Goal: Contribute content: Contribute content

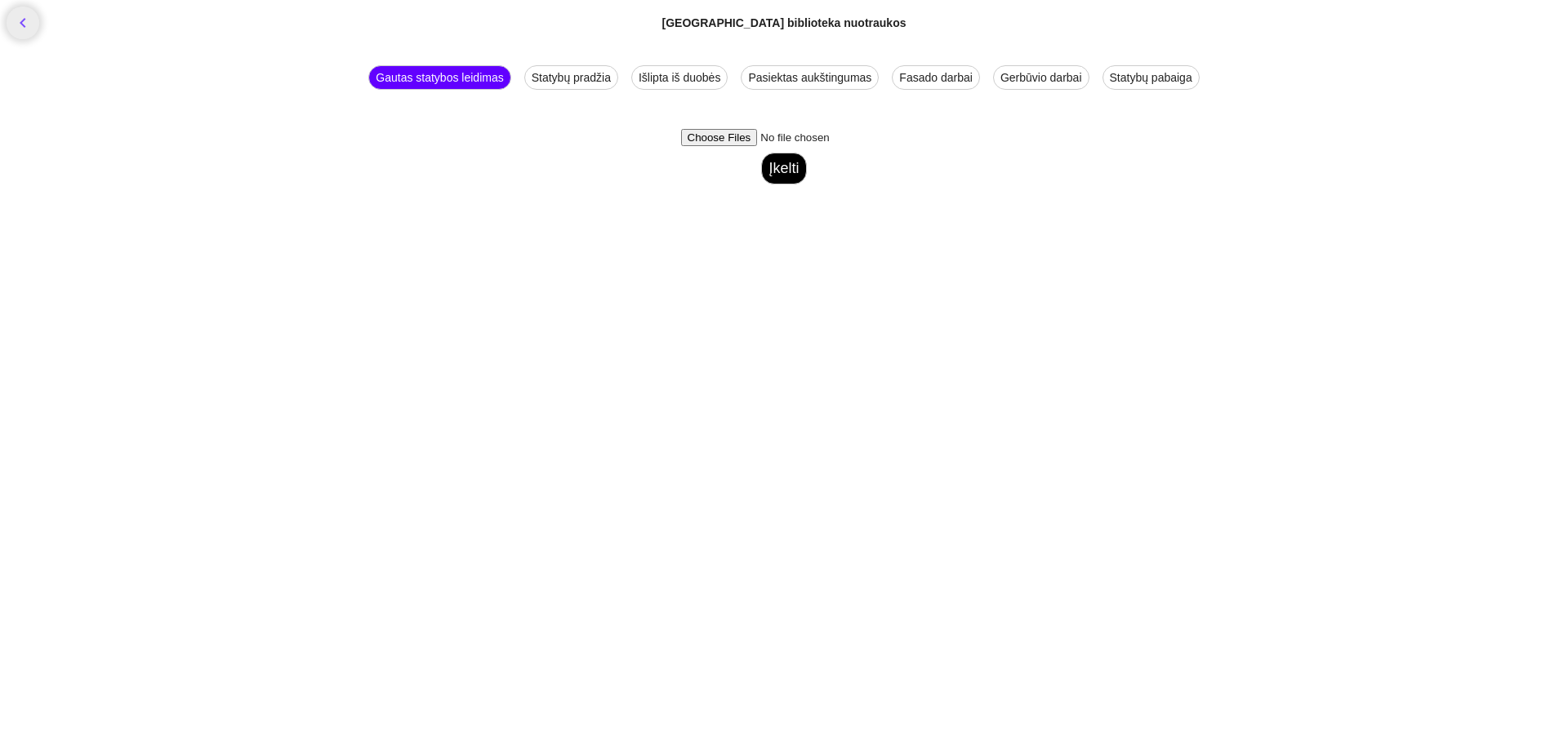
click at [1153, 80] on div "Statybų pabaiga" at bounding box center [1151, 77] width 97 height 24
click at [779, 163] on button "Įkelti" at bounding box center [783, 169] width 45 height 32
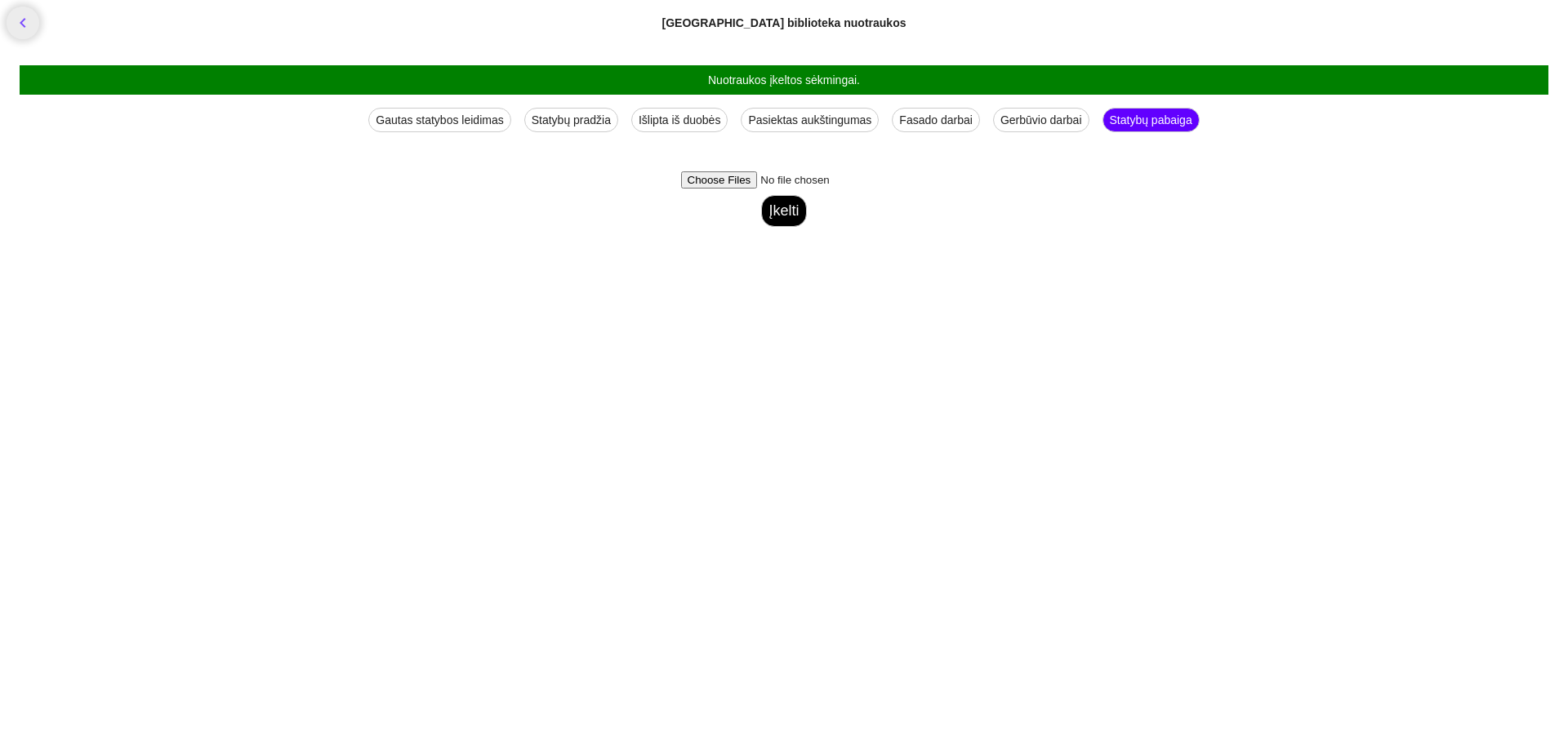
drag, startPoint x: 781, startPoint y: 82, endPoint x: 733, endPoint y: 144, distance: 78.4
click at [781, 83] on div "Nuotraukos įkeltos sėkmingai." at bounding box center [784, 79] width 1529 height 30
click at [785, 211] on button "Įkelti" at bounding box center [783, 211] width 45 height 32
click at [1152, 121] on div "Statybų pabaiga" at bounding box center [1151, 120] width 97 height 24
drag, startPoint x: 1152, startPoint y: 121, endPoint x: 1151, endPoint y: 133, distance: 12.0
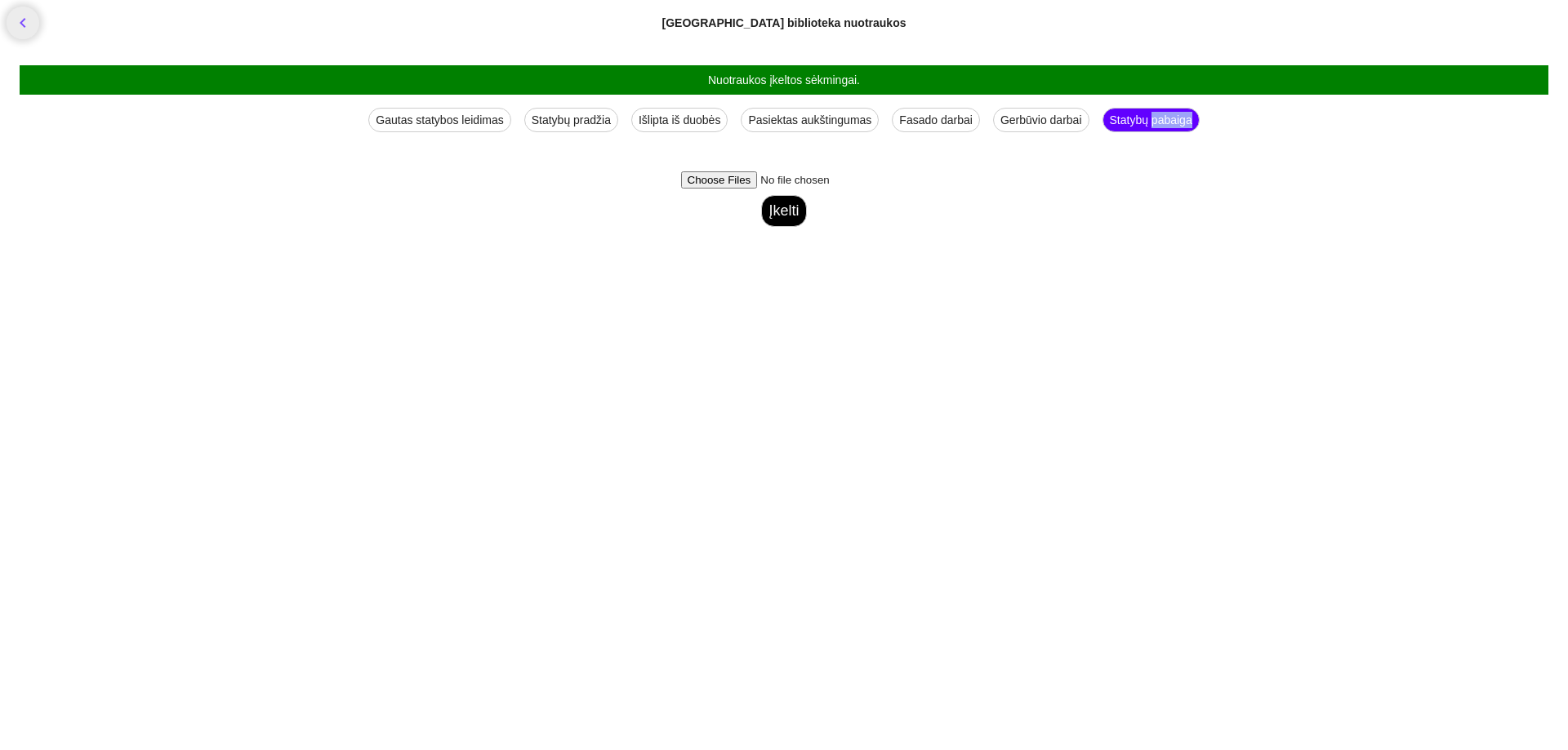
click at [1152, 124] on div "Statybų pabaiga" at bounding box center [1151, 120] width 97 height 24
click at [935, 121] on div "Fasado darbai" at bounding box center [936, 120] width 88 height 24
click at [1020, 240] on div "Įkelti" at bounding box center [783, 199] width 1542 height 88
